Goal: Information Seeking & Learning: Learn about a topic

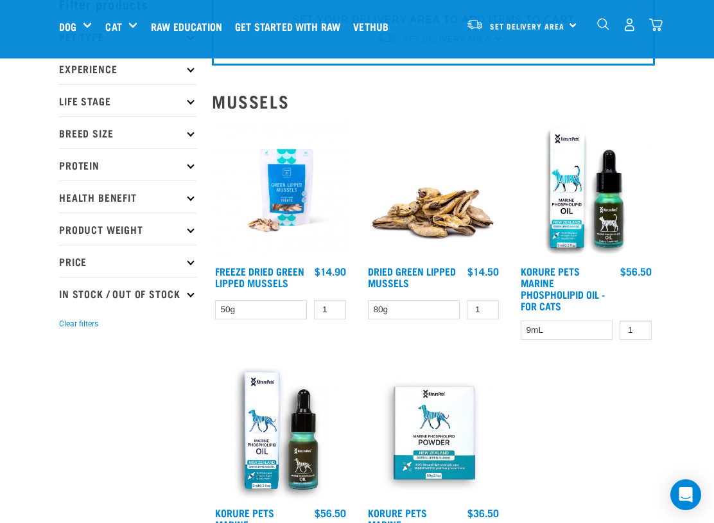
scroll to position [71, 0]
click at [251, 274] on link "Freeze Dried Green Lipped Mussels" at bounding box center [259, 275] width 89 height 17
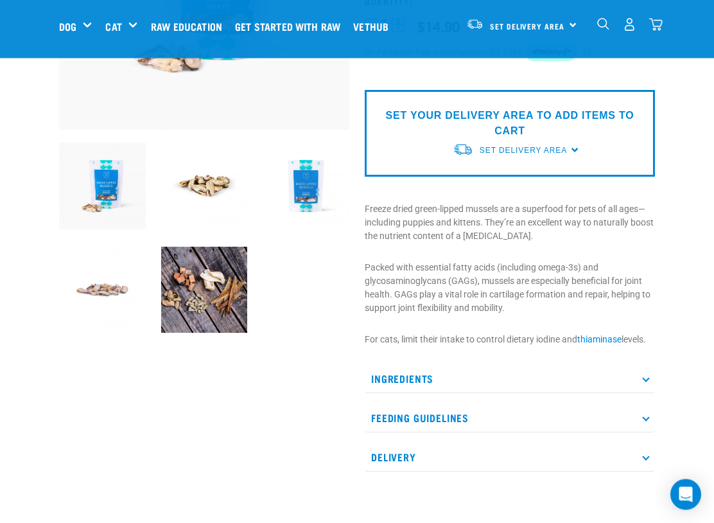
scroll to position [255, 0]
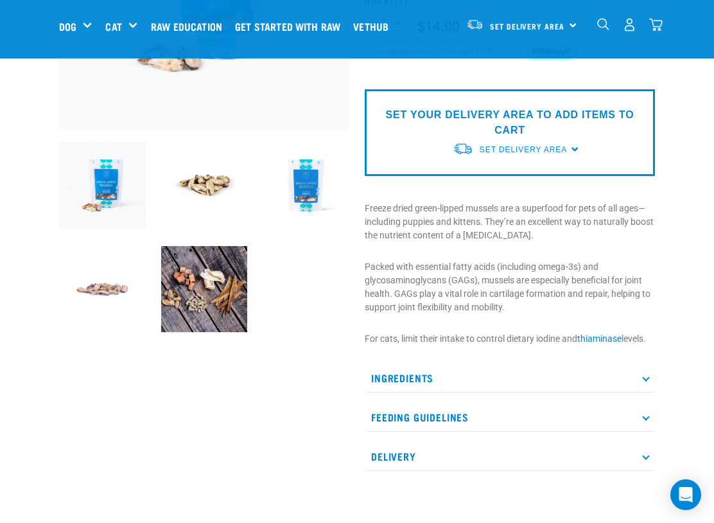
click at [646, 418] on icon at bounding box center [645, 417] width 7 height 7
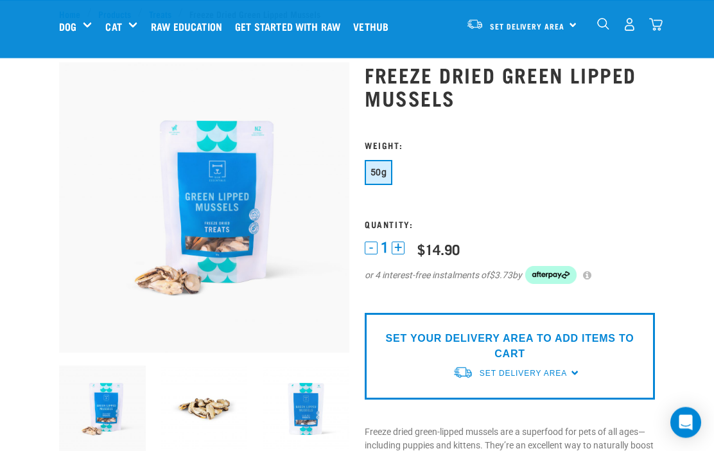
scroll to position [0, 0]
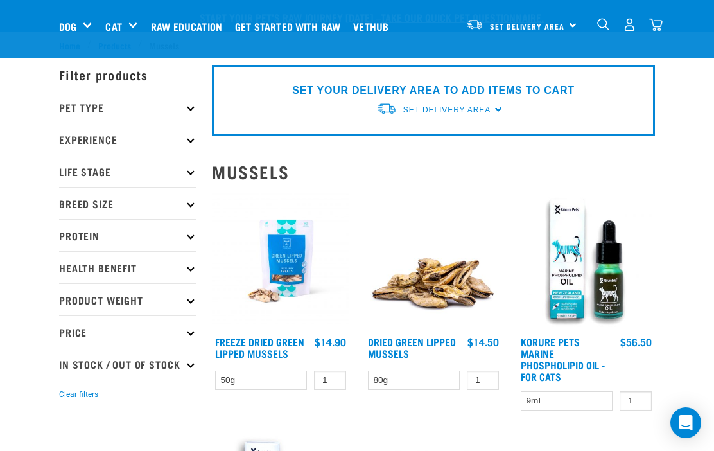
scroll to position [107, 0]
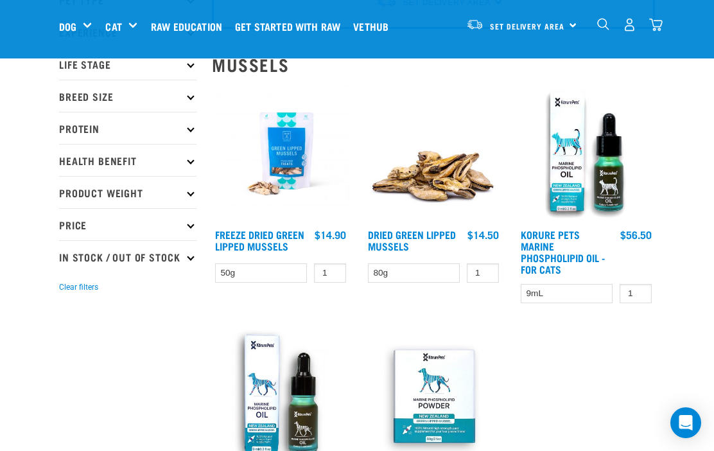
click at [450, 185] on img at bounding box center [433, 153] width 137 height 137
click at [458, 184] on img at bounding box center [433, 153] width 137 height 137
click at [420, 237] on link "Dried Green Lipped Mussels" at bounding box center [412, 239] width 88 height 17
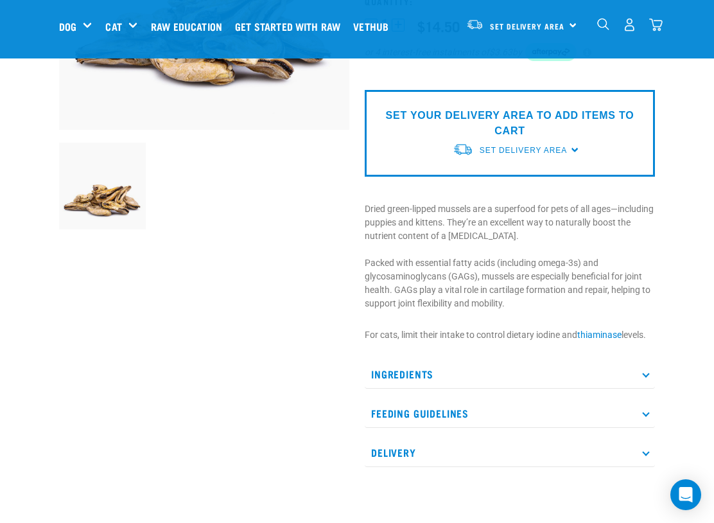
scroll to position [265, 0]
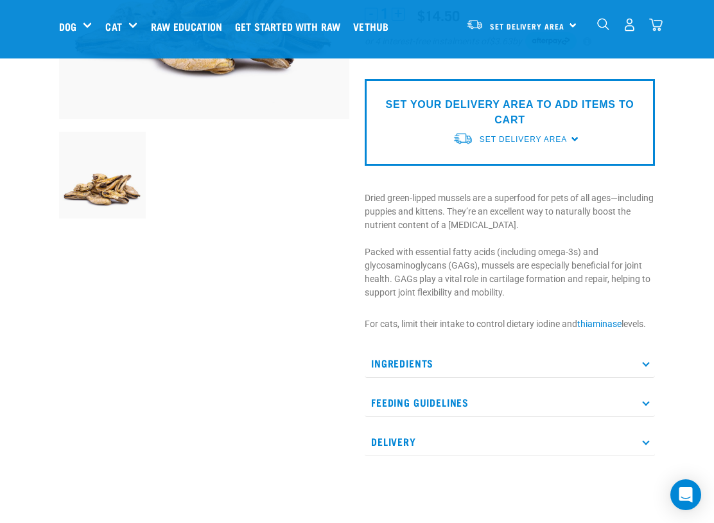
click at [646, 407] on p "Feeding Guidelines" at bounding box center [510, 402] width 290 height 29
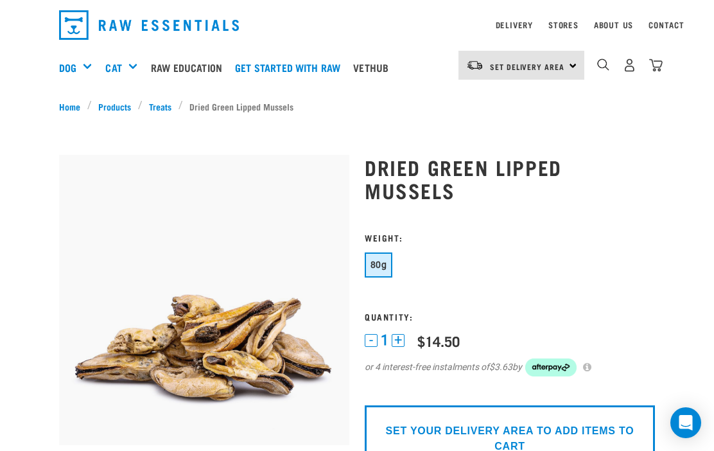
scroll to position [0, 0]
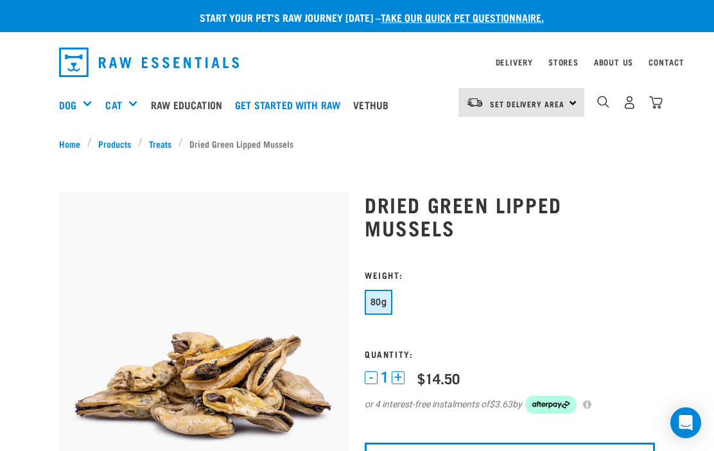
click at [0, 0] on div "Treats" at bounding box center [0, 0] width 0 height 0
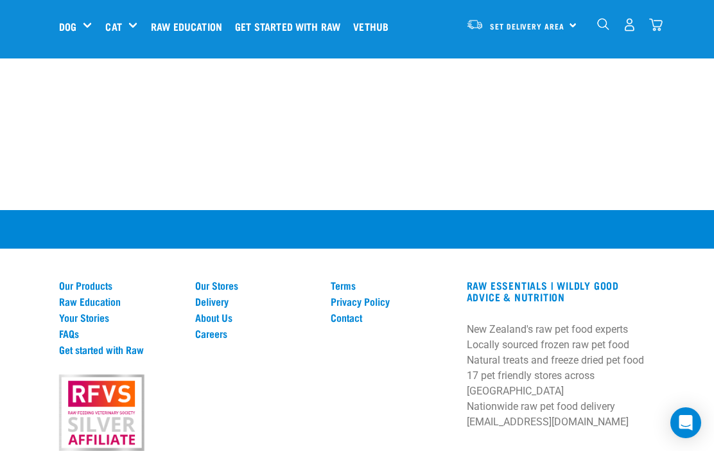
scroll to position [3265, 0]
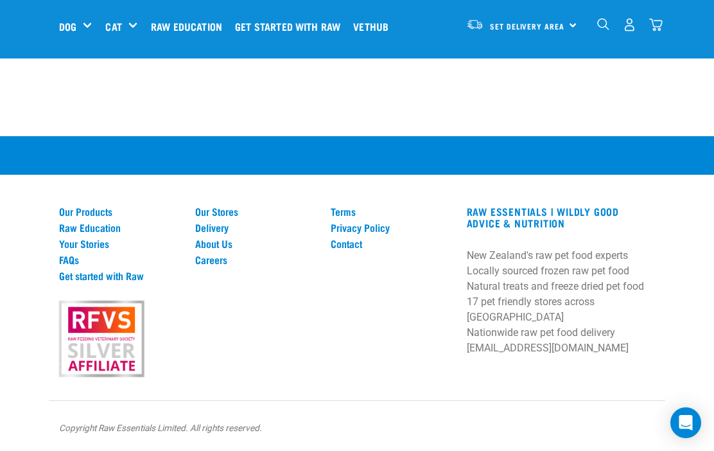
click at [222, 212] on link "Our Stores" at bounding box center [255, 212] width 121 height 12
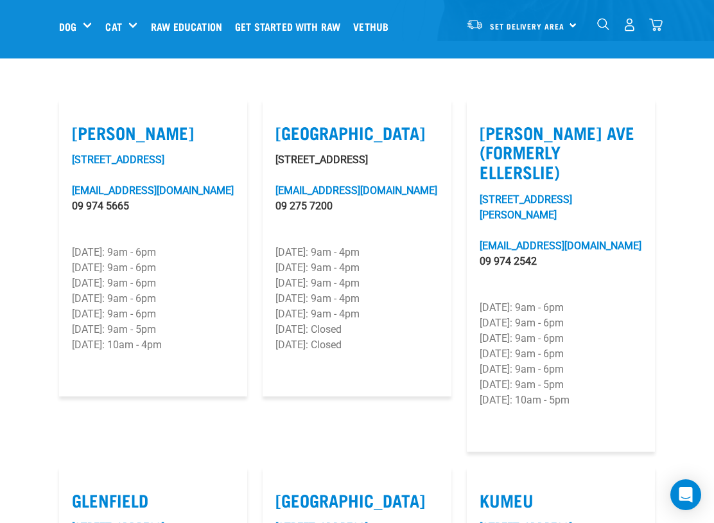
scroll to position [387, 0]
click at [553, 195] on link "97-101 Lunn Avenue" at bounding box center [526, 208] width 93 height 28
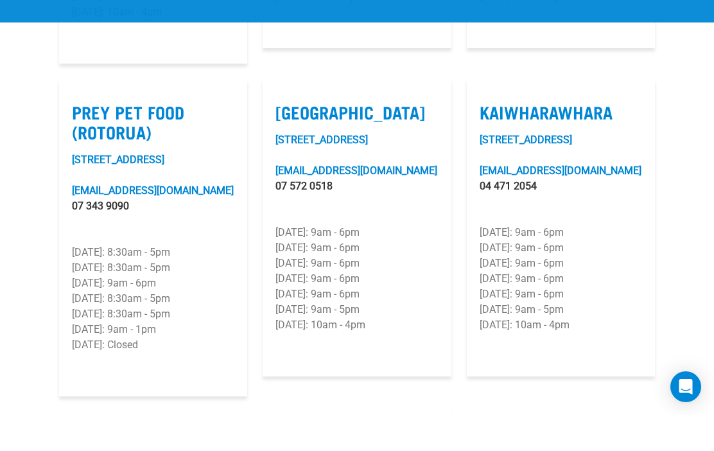
scroll to position [1744, 0]
